Goal: Information Seeking & Learning: Learn about a topic

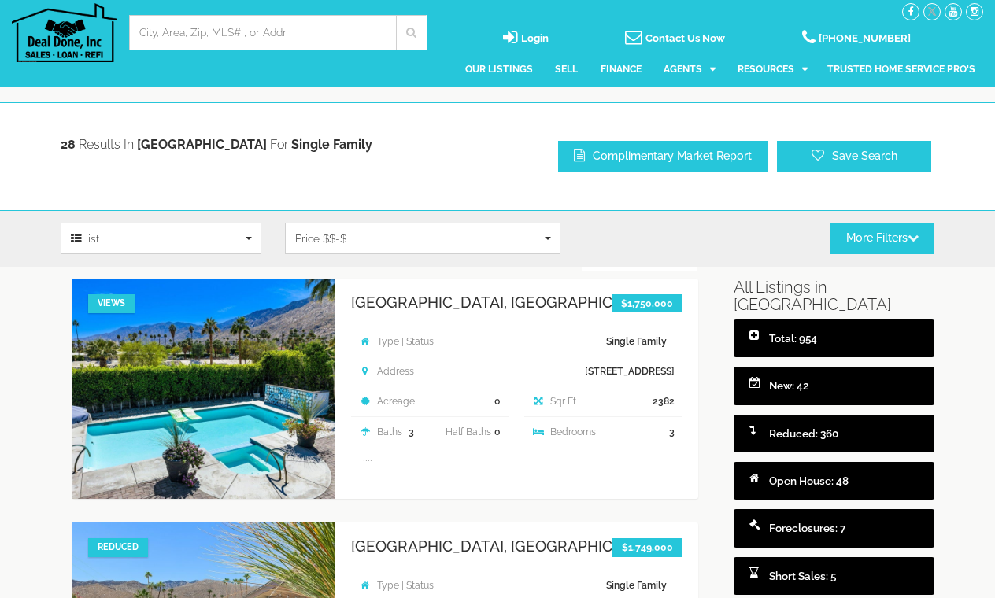
select select
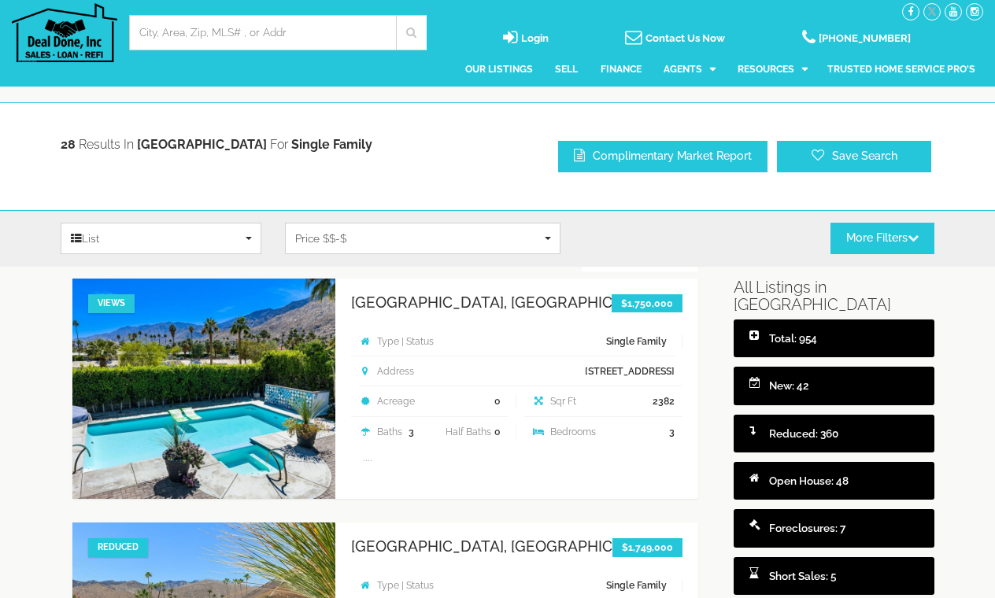
select select
